Goal: Navigation & Orientation: Find specific page/section

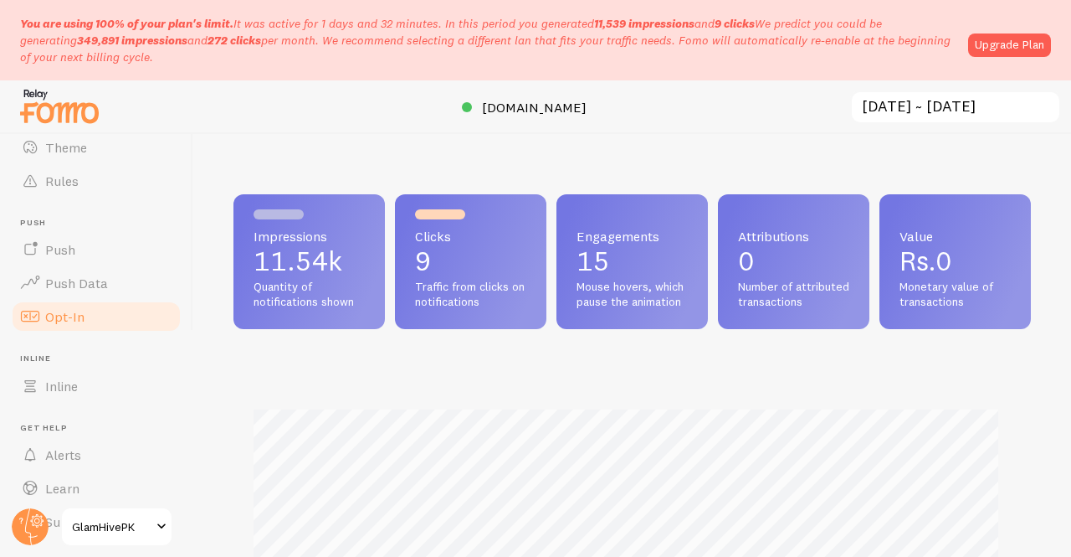
scroll to position [209, 0]
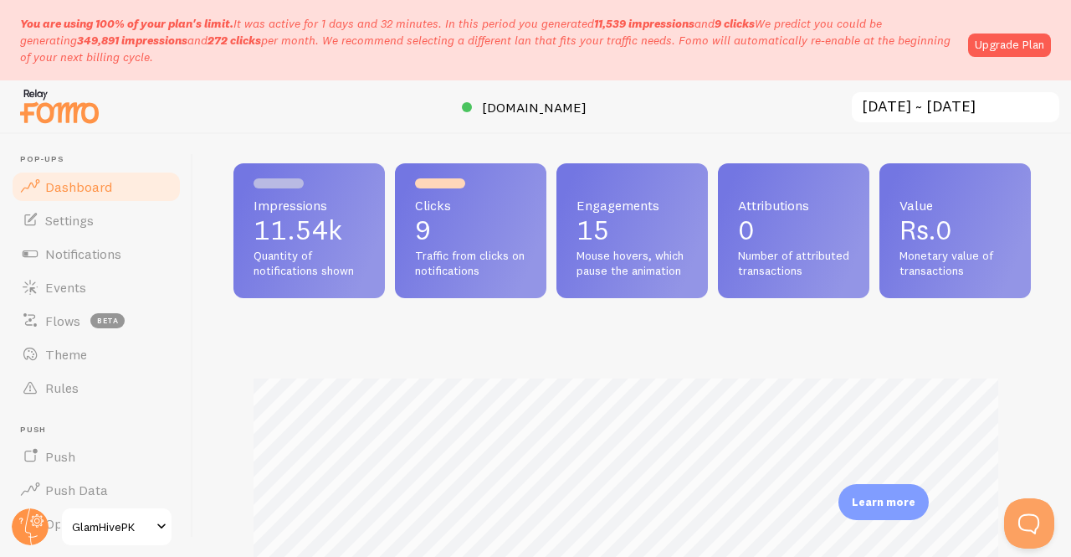
scroll to position [32, 0]
click at [539, 297] on div "Impressions 11.54k Quantity of notifications shown Clicks 9 Traffic from clicks…" at bounding box center [632, 229] width 798 height 135
